Goal: Check status: Check status

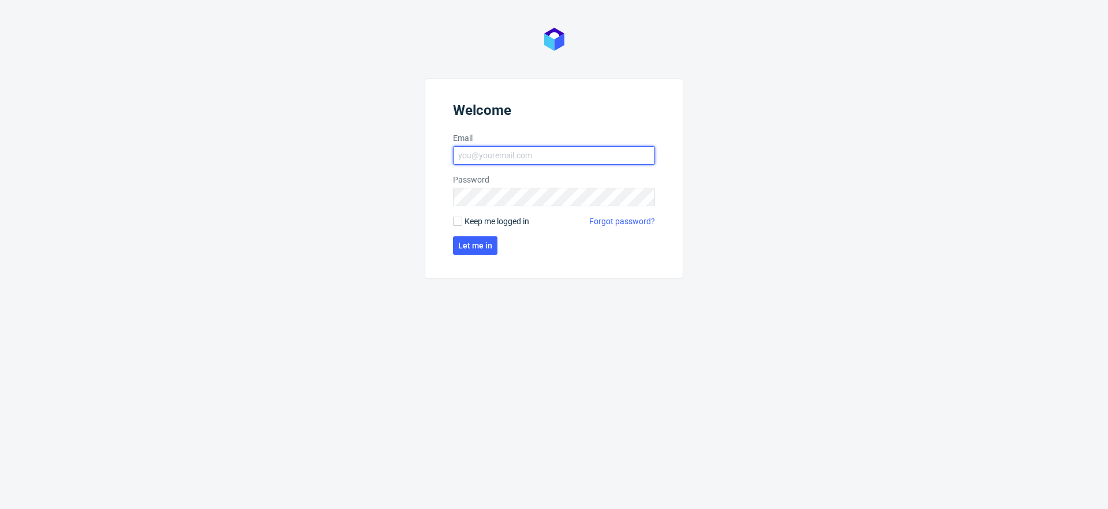
type input "[EMAIL_ADDRESS][PERSON_NAME][DOMAIN_NAME]"
click at [481, 222] on span "Keep me logged in" at bounding box center [497, 221] width 65 height 12
click at [462, 222] on input "Keep me logged in" at bounding box center [457, 220] width 9 height 9
checkbox input "true"
click at [476, 252] on button "Let me in" at bounding box center [475, 245] width 44 height 18
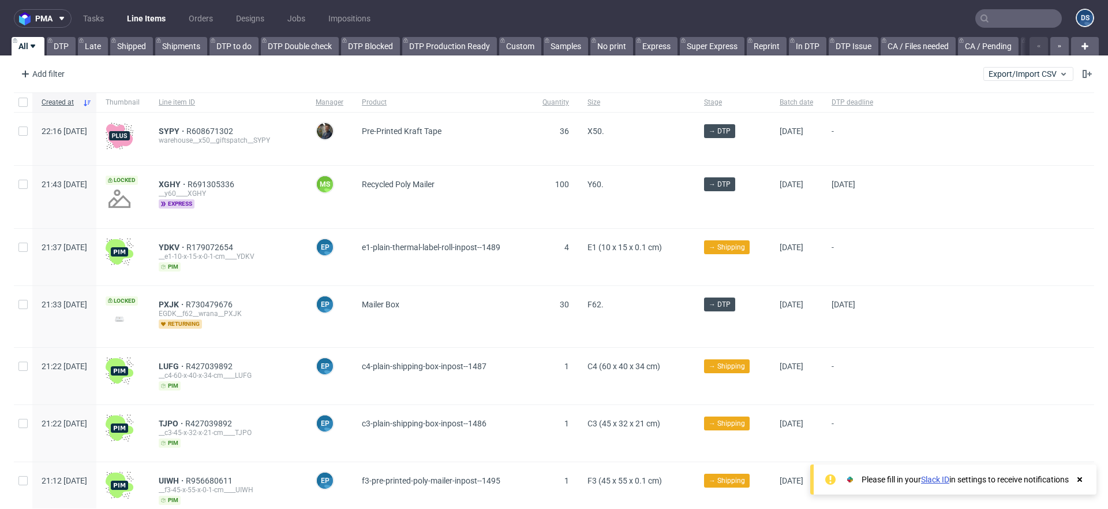
click at [1008, 19] on input "text" at bounding box center [1019, 18] width 87 height 18
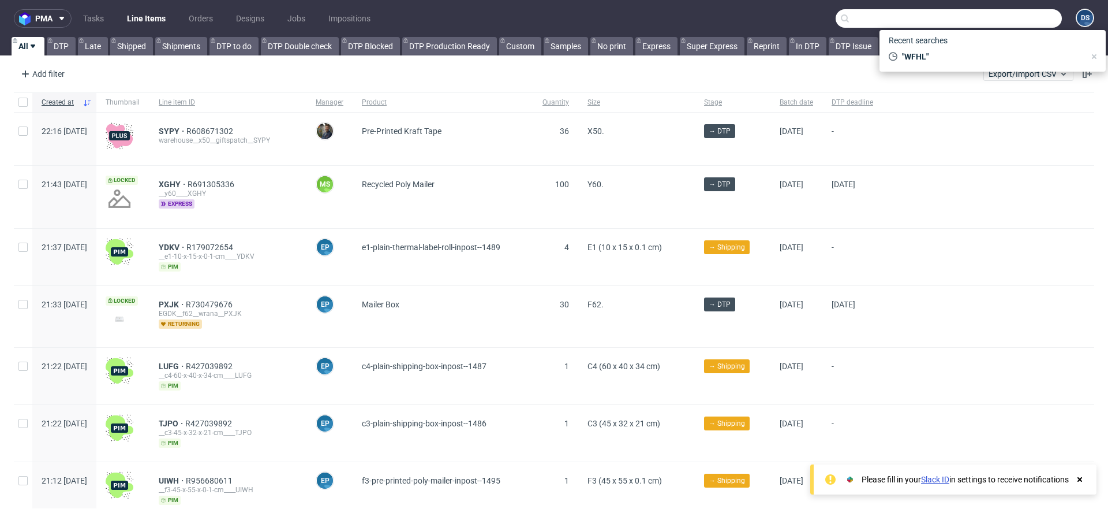
paste input "LUTA"
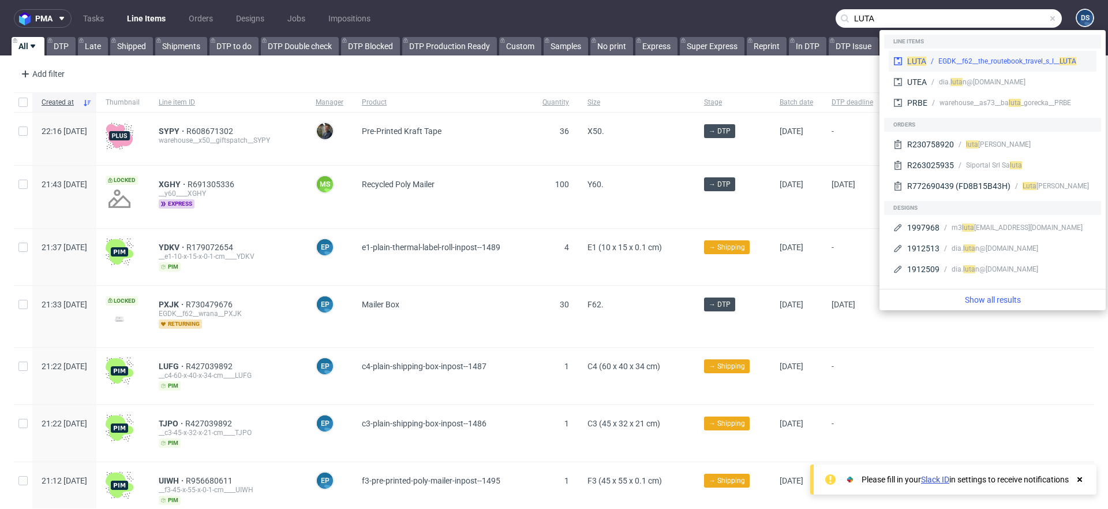
type input "LUTA"
click at [921, 62] on span "LUTA" at bounding box center [916, 61] width 19 height 9
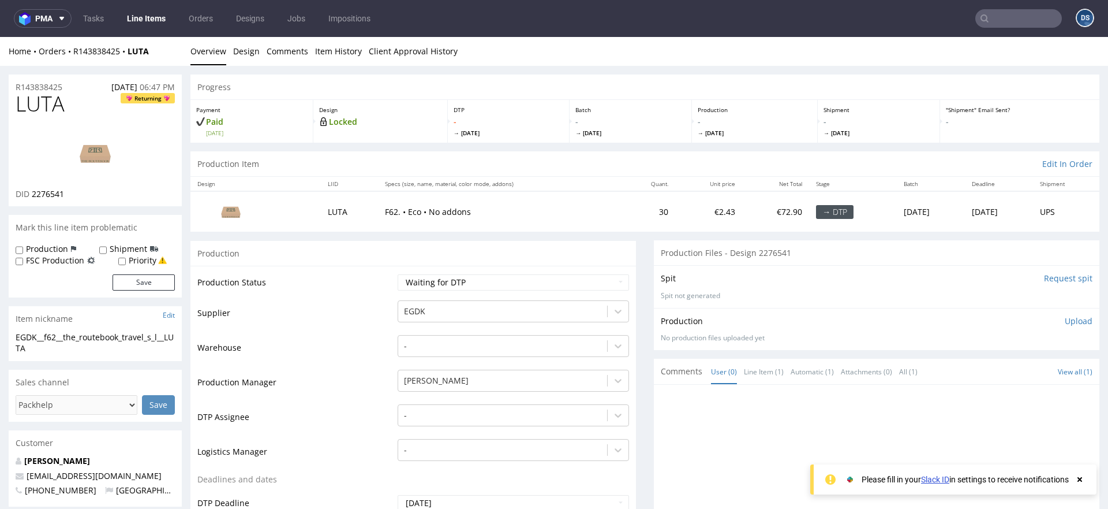
click at [1047, 278] on input "Request spit" at bounding box center [1068, 278] width 48 height 12
click at [741, 281] on div "Spit Spit requested" at bounding box center [877, 278] width 432 height 12
click at [1049, 279] on input "Request spit" at bounding box center [1068, 278] width 48 height 12
click at [486, 79] on div "Progress" at bounding box center [644, 86] width 909 height 25
click at [847, 296] on link "spit__EGDK__f62__the_routebook_travel_s_l__LUTA__d2276541__oR143838425.zip" at bounding box center [790, 298] width 259 height 10
